Goal: Information Seeking & Learning: Learn about a topic

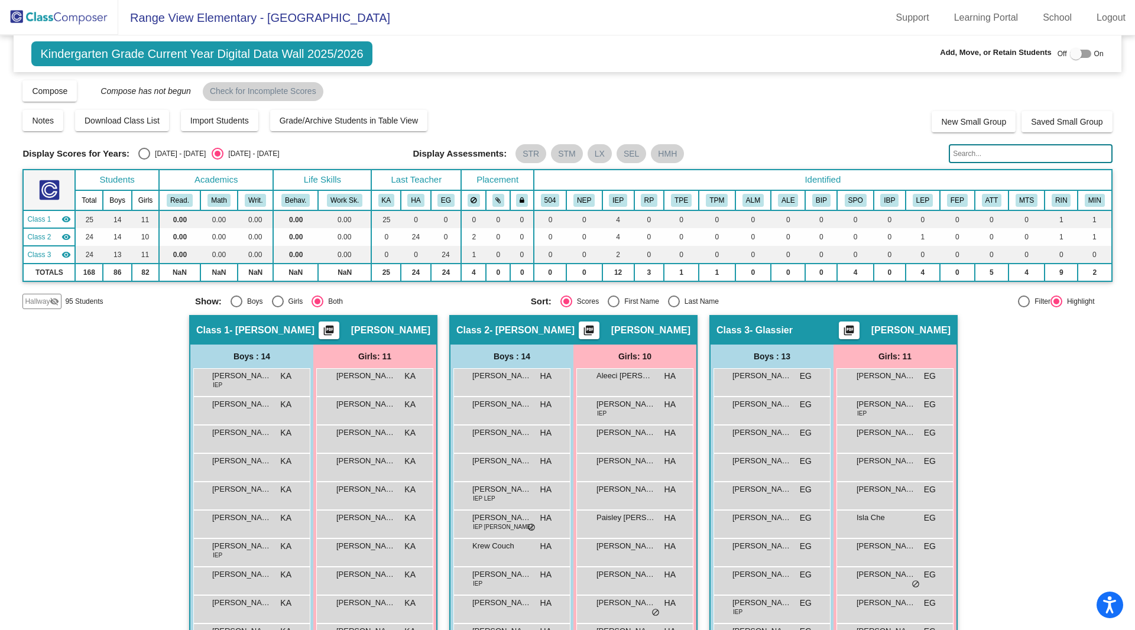
scroll to position [150, 0]
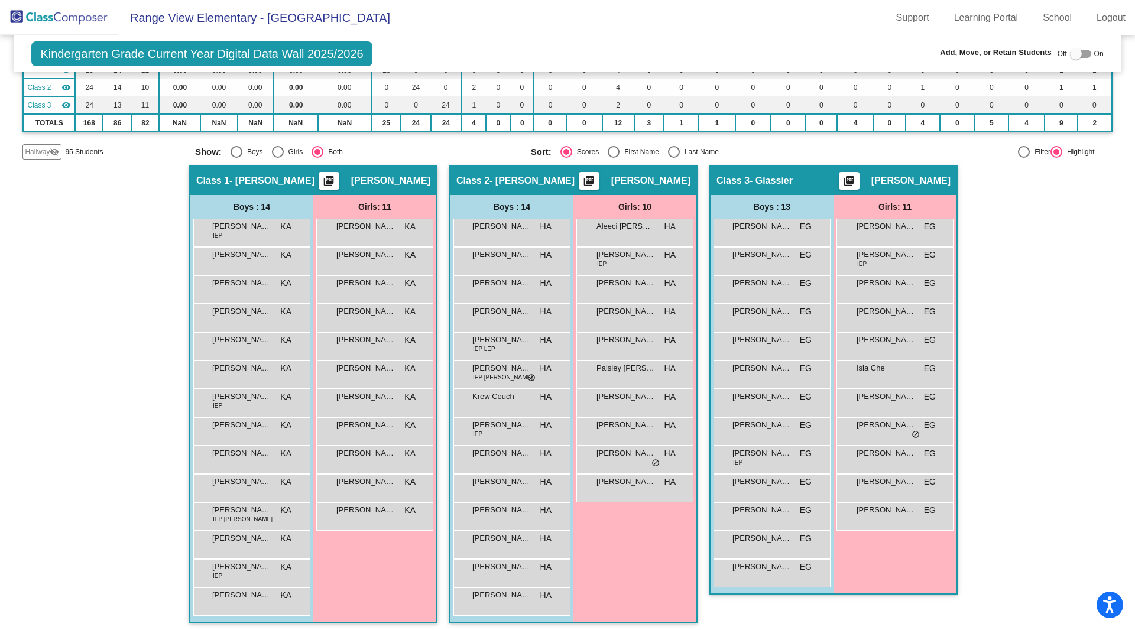
click at [79, 18] on img at bounding box center [59, 17] width 118 height 35
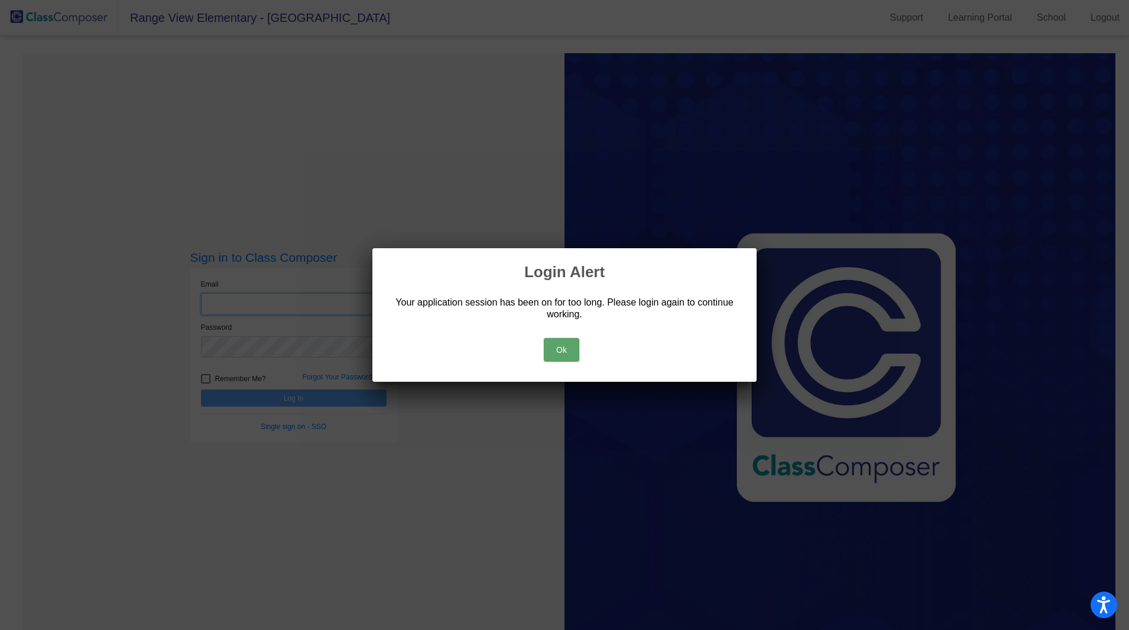
type input "[PERSON_NAME][EMAIL_ADDRESS][PERSON_NAME][DOMAIN_NAME]"
click at [576, 359] on button "Ok" at bounding box center [561, 350] width 35 height 24
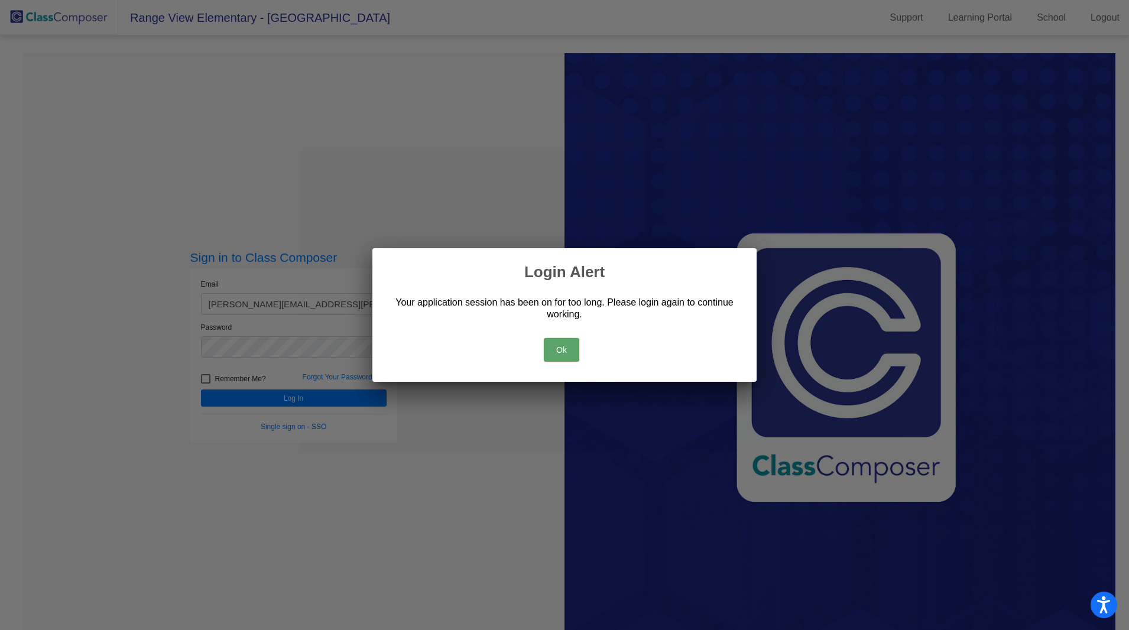
click at [566, 349] on button "Ok" at bounding box center [561, 350] width 35 height 24
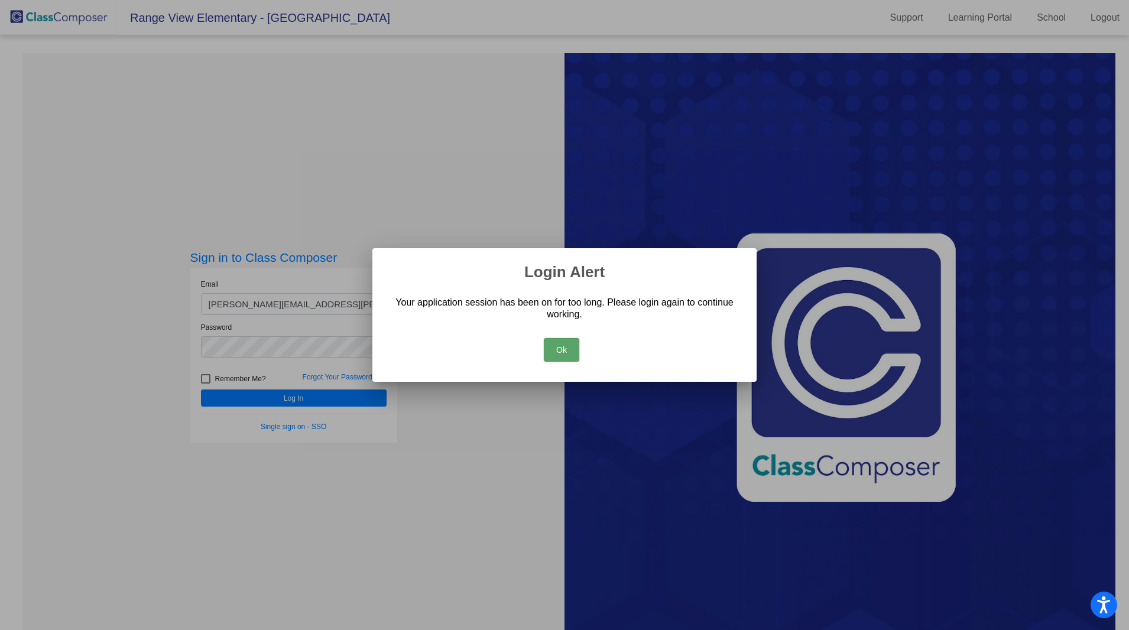
click at [551, 350] on button "Ok" at bounding box center [561, 350] width 35 height 24
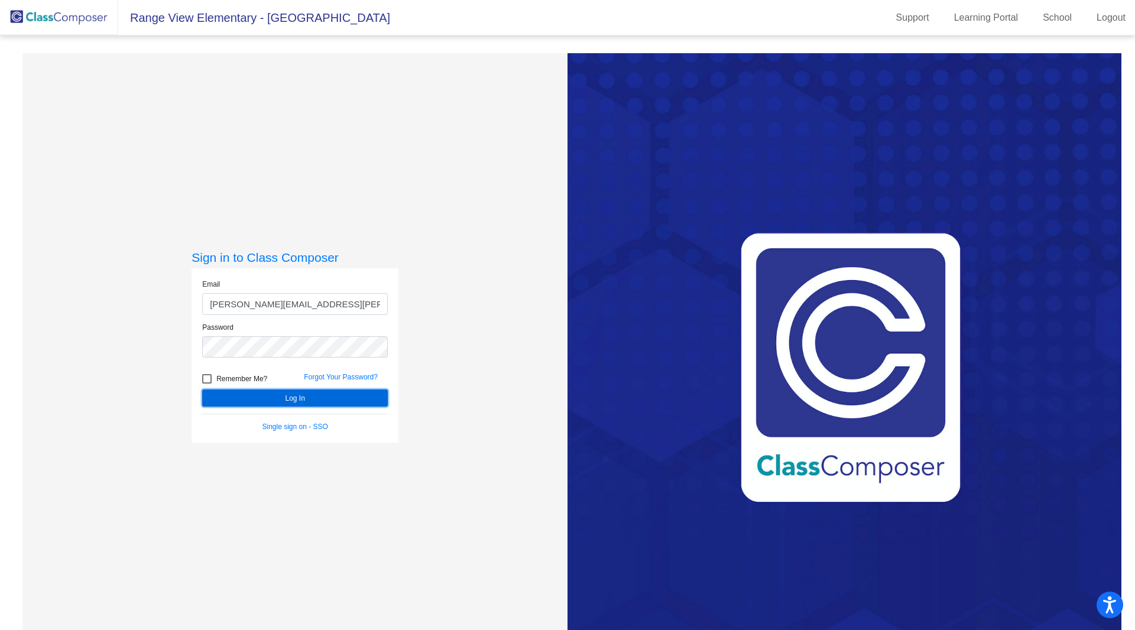
click at [318, 395] on button "Log In" at bounding box center [295, 398] width 186 height 17
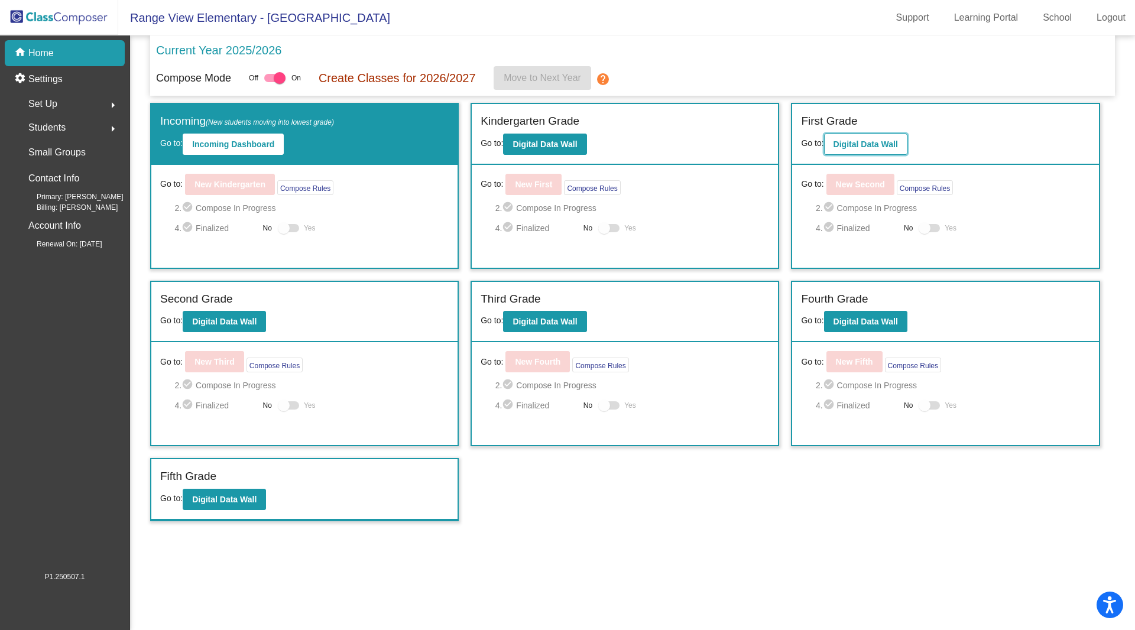
click at [856, 143] on b "Digital Data Wall" at bounding box center [865, 144] width 64 height 9
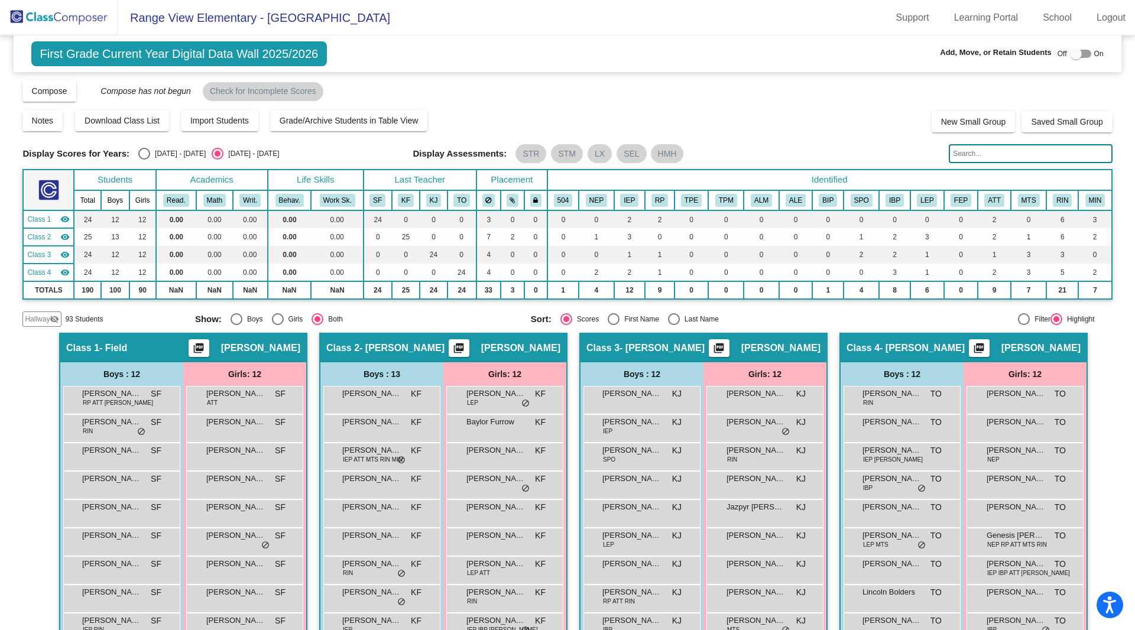
click at [34, 317] on span "Hallway" at bounding box center [37, 319] width 25 height 11
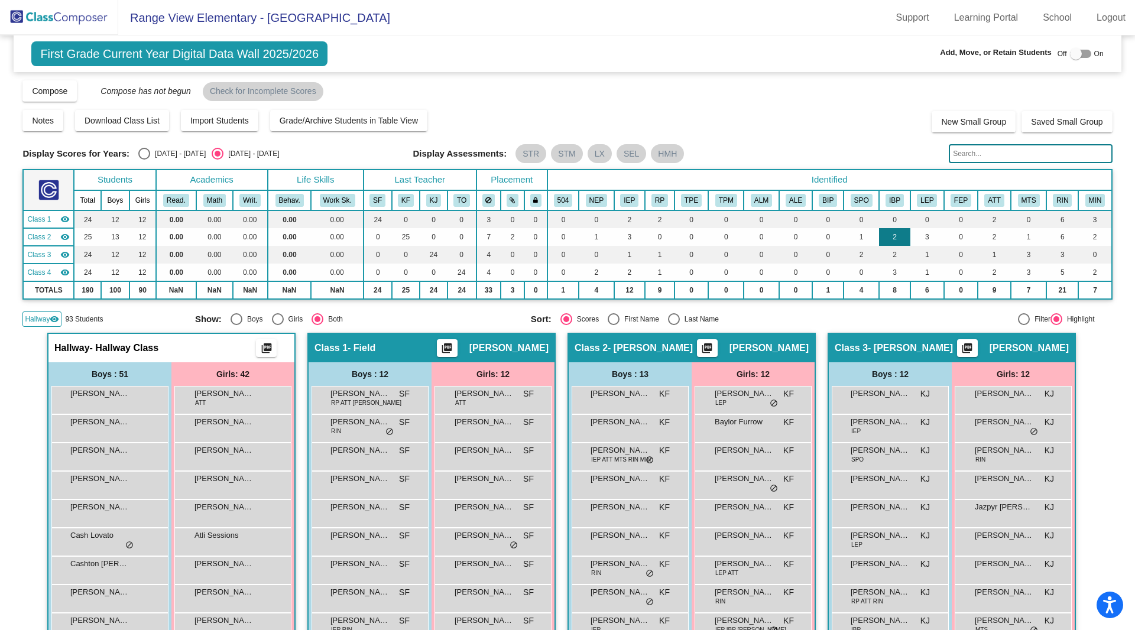
scroll to position [1, 0]
click at [974, 154] on input "text" at bounding box center [1030, 153] width 163 height 19
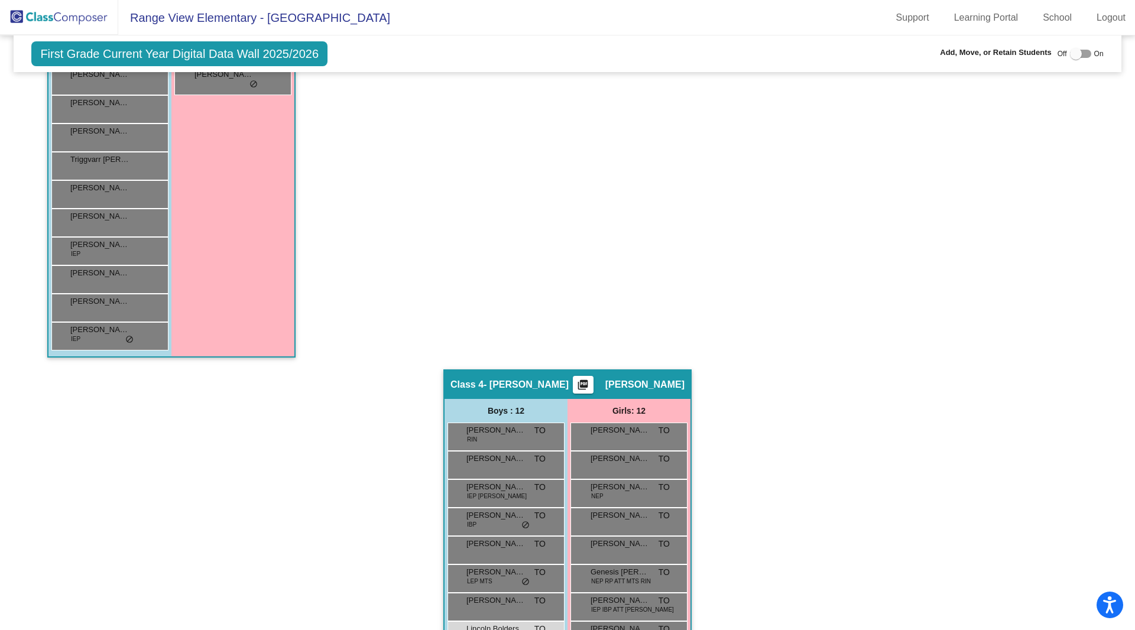
scroll to position [1631, 0]
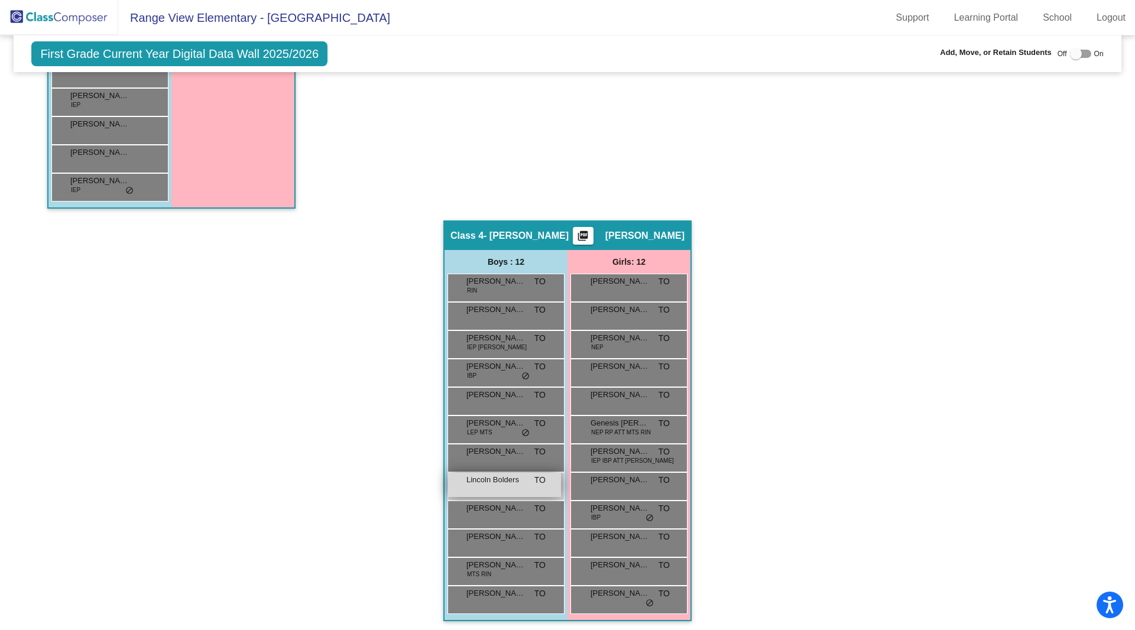
type input "bold"
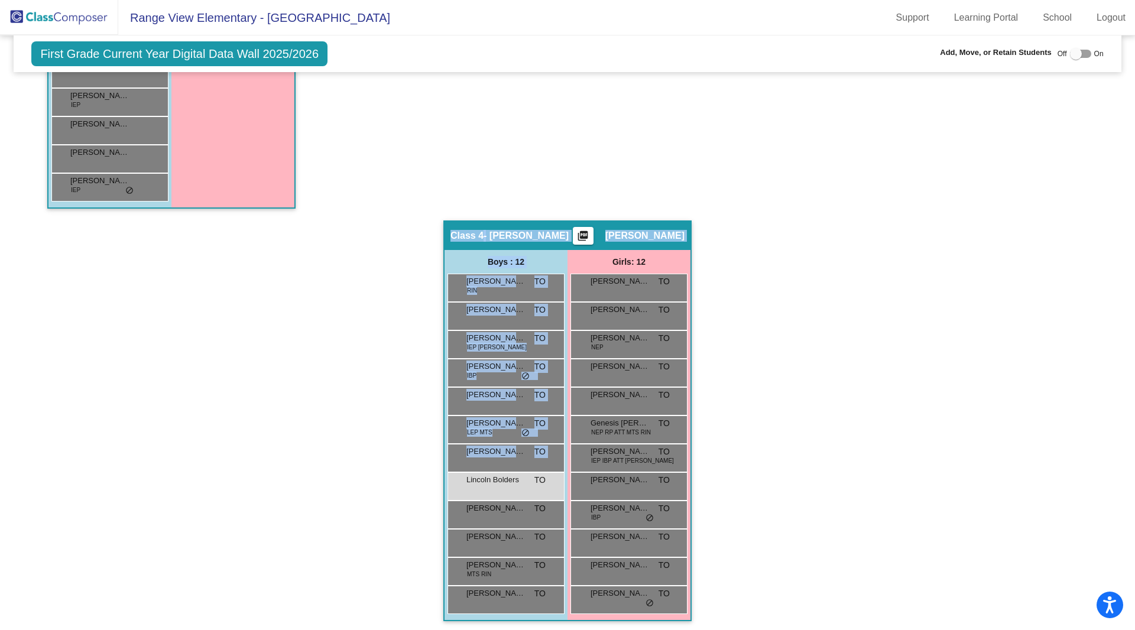
drag, startPoint x: 456, startPoint y: 485, endPoint x: 280, endPoint y: 322, distance: 239.7
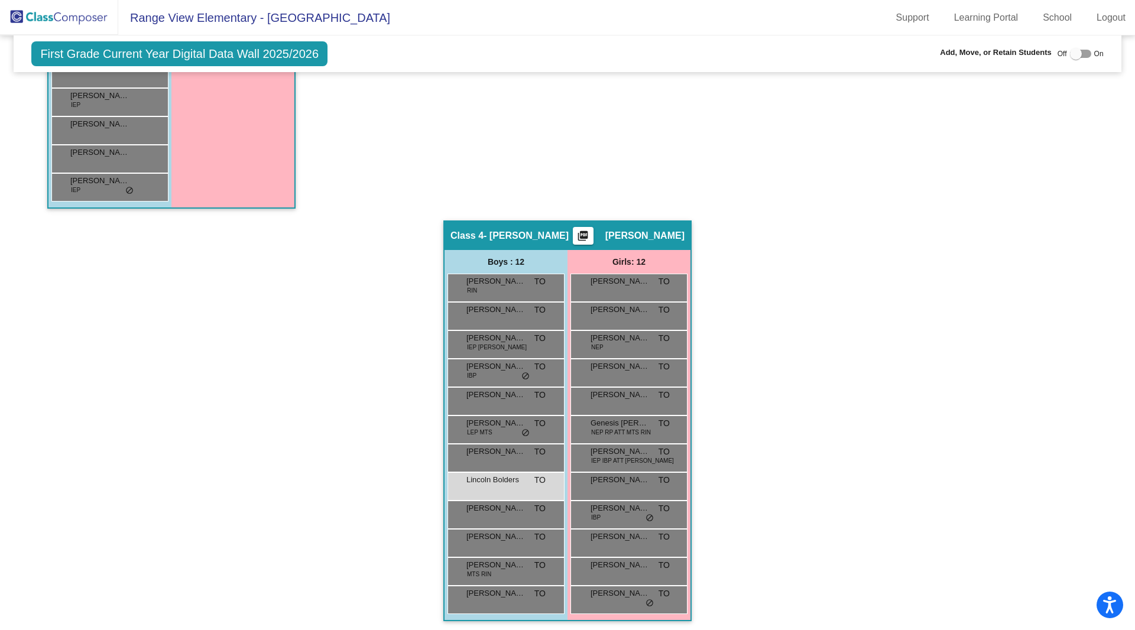
click at [1070, 57] on div at bounding box center [1076, 54] width 12 height 12
checkbox input "true"
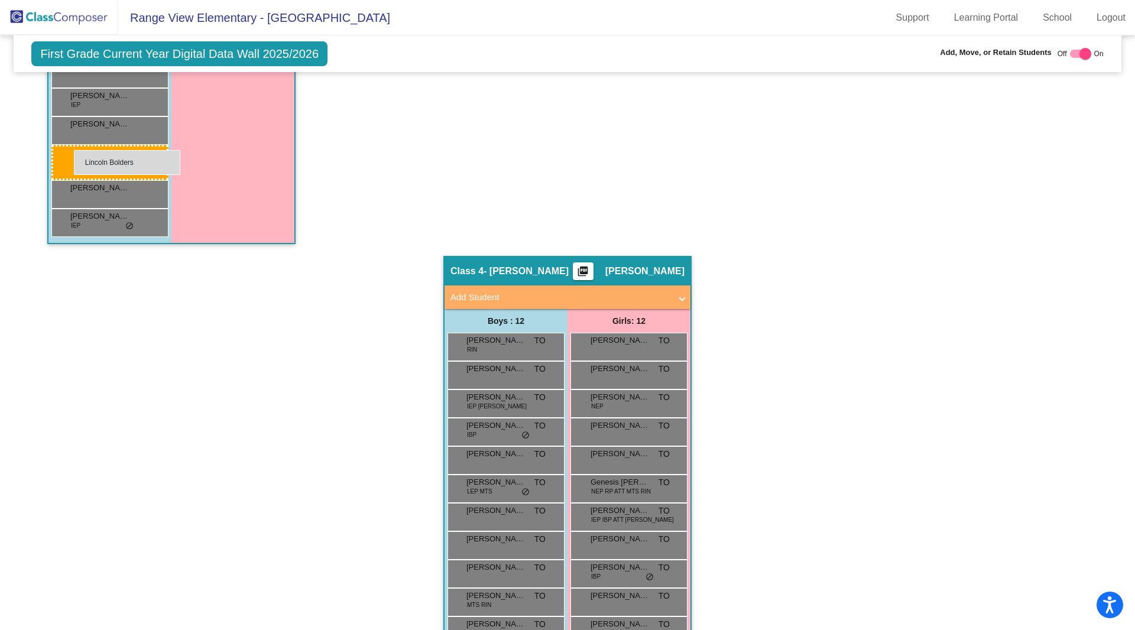
drag, startPoint x: 486, startPoint y: 508, endPoint x: 74, endPoint y: 150, distance: 546.4
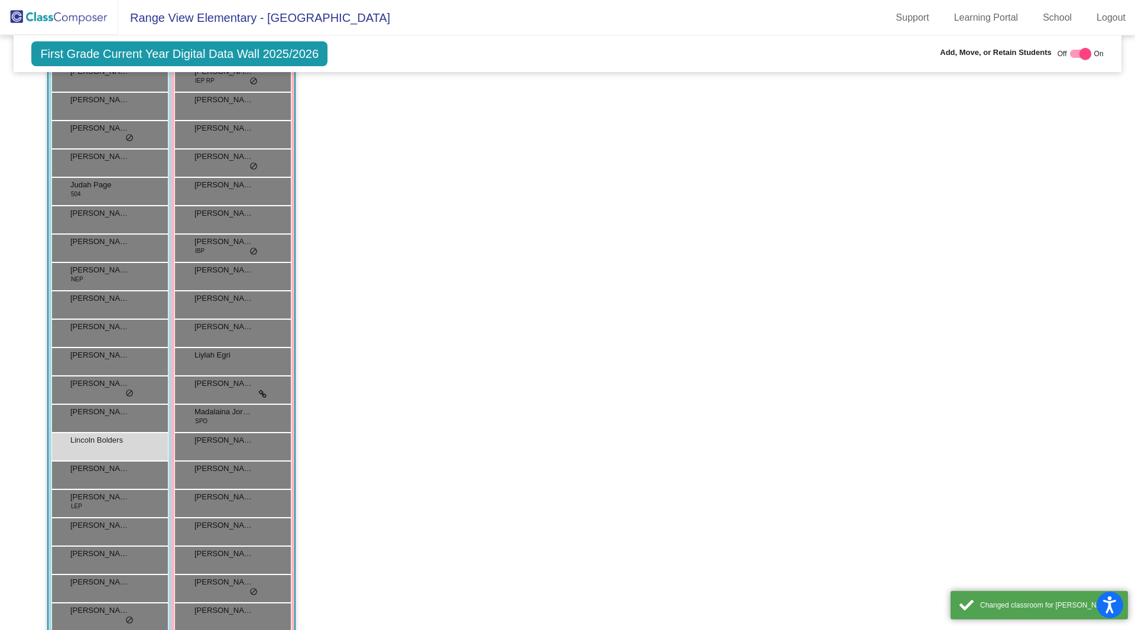
scroll to position [826, 0]
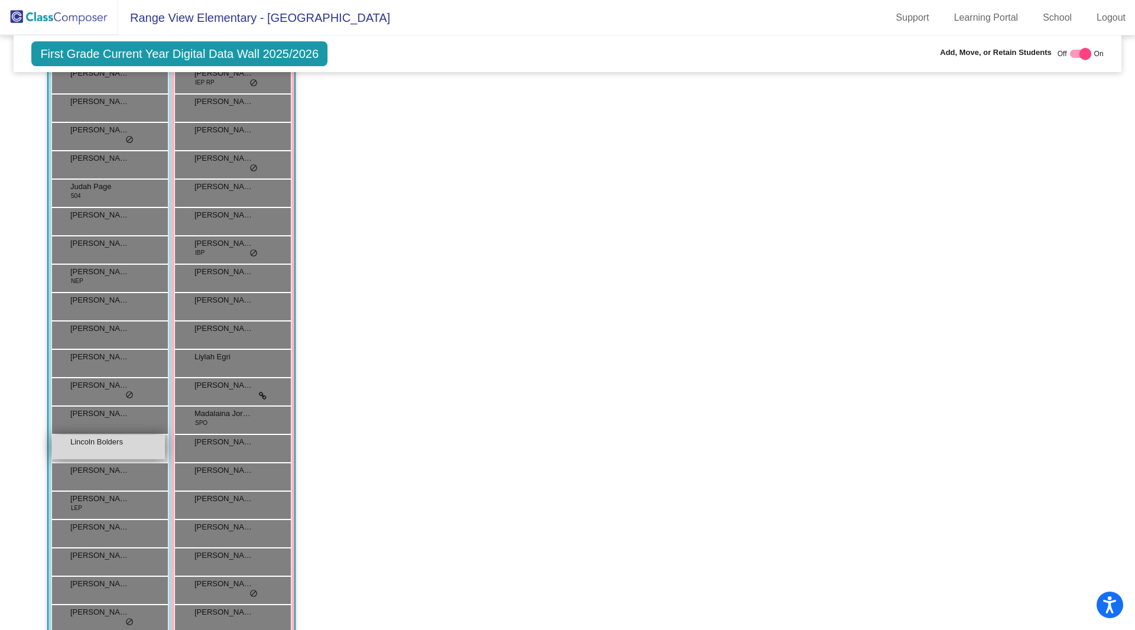
click at [106, 443] on span "Lincoln Bolders" at bounding box center [99, 442] width 59 height 12
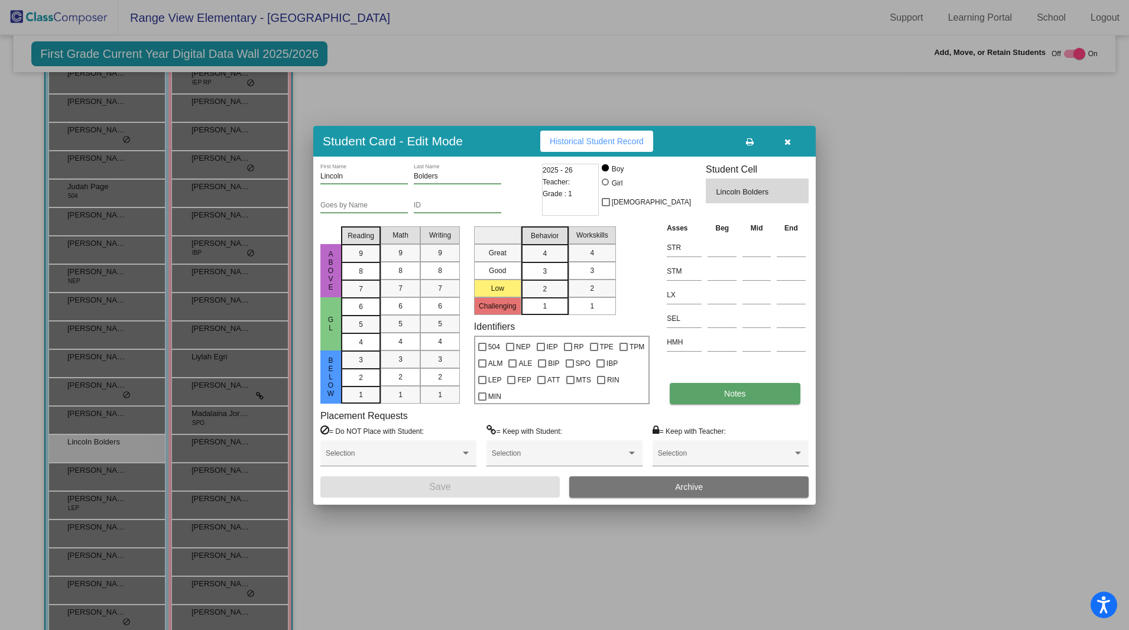
click at [735, 395] on span "Notes" at bounding box center [735, 393] width 22 height 9
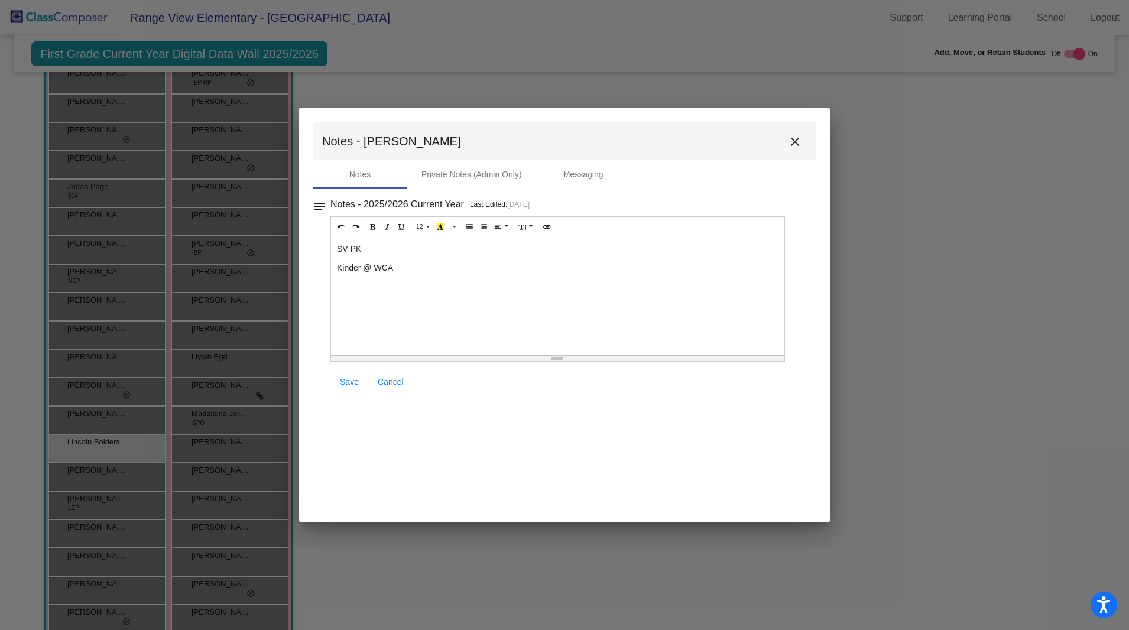
click at [417, 266] on p "Kinder @ WCA" at bounding box center [558, 268] width 442 height 12
click at [337, 249] on p "SV PK" at bounding box center [558, 249] width 442 height 12
click at [421, 251] on p "Reenrolled with WCA 72025" at bounding box center [558, 249] width 442 height 12
click at [345, 390] on link "Save" at bounding box center [349, 381] width 38 height 21
click at [799, 138] on mat-icon "close" at bounding box center [795, 142] width 14 height 14
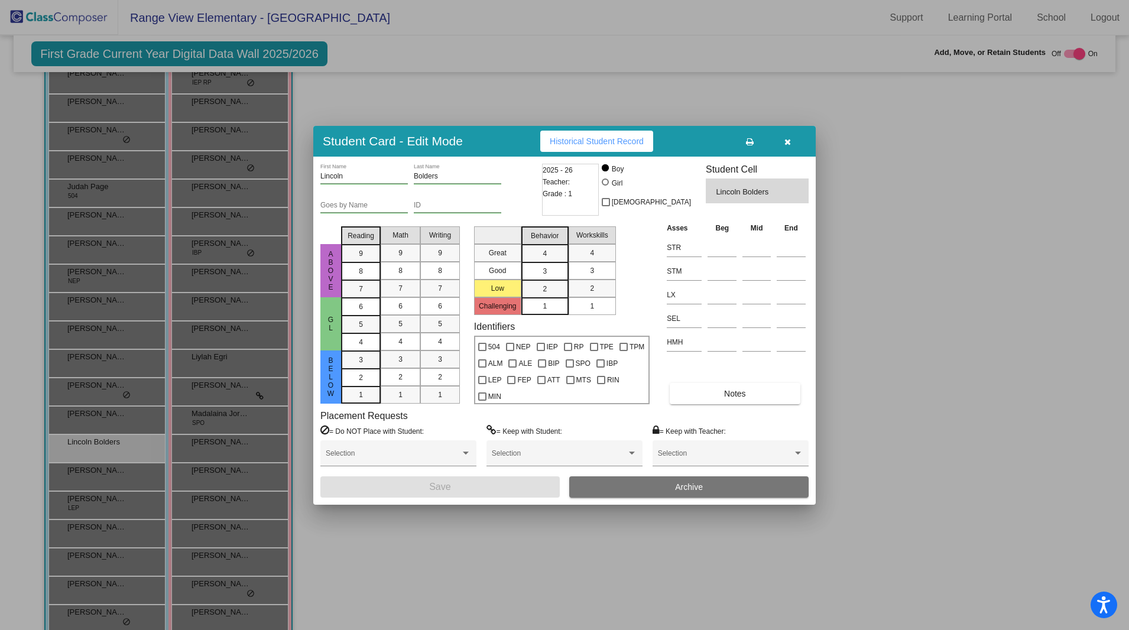
click at [791, 144] on button "button" at bounding box center [787, 141] width 38 height 21
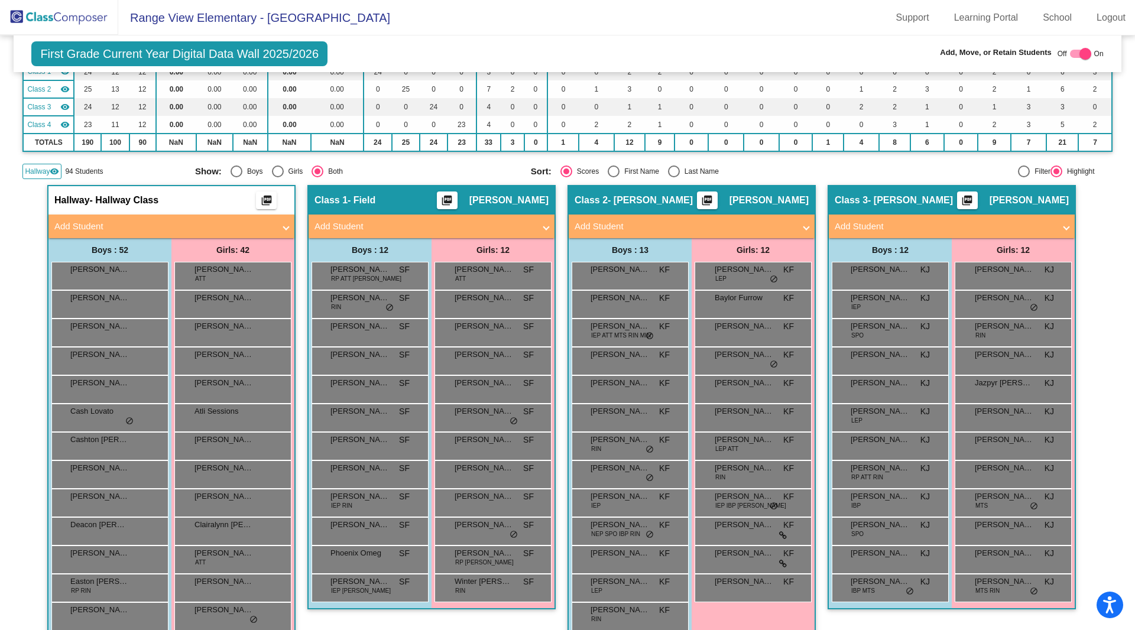
scroll to position [0, 0]
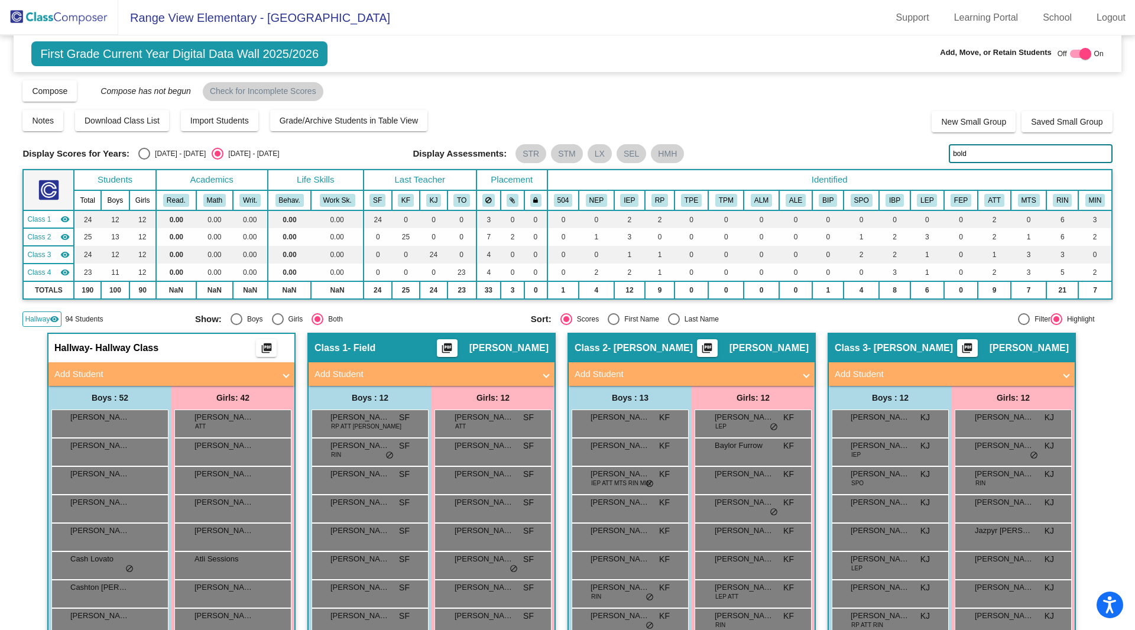
click at [37, 316] on span "Hallway" at bounding box center [37, 319] width 25 height 11
